Goal: Task Accomplishment & Management: Use online tool/utility

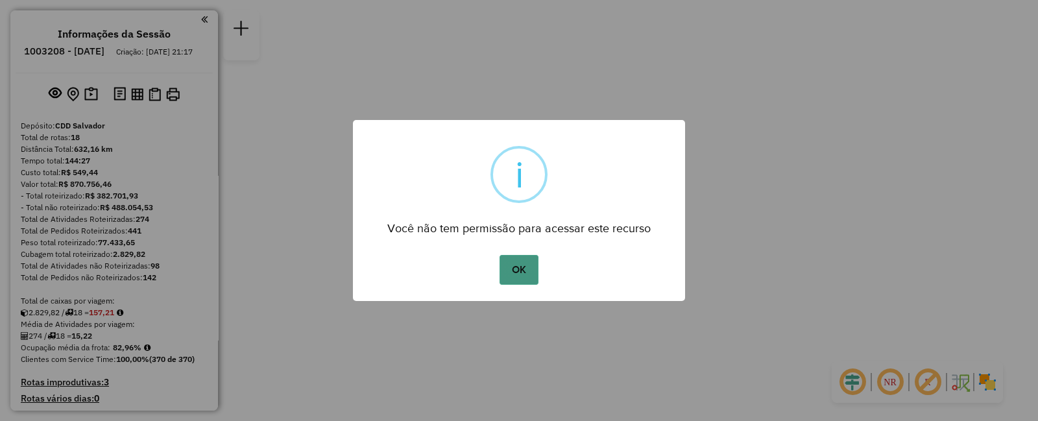
click at [523, 261] on button "OK" at bounding box center [518, 270] width 38 height 30
